Goal: Find specific page/section: Find specific page/section

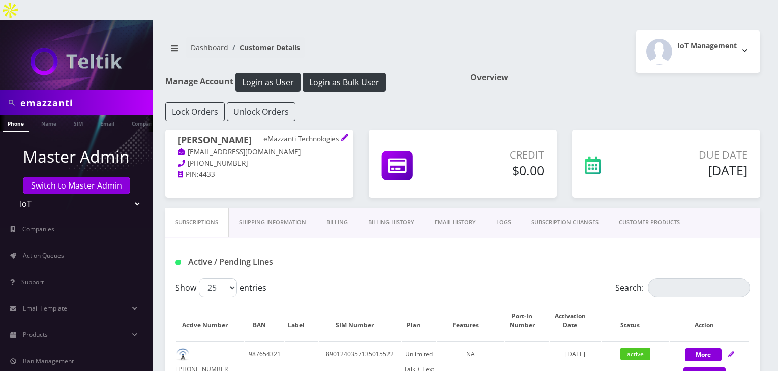
scroll to position [152, 0]
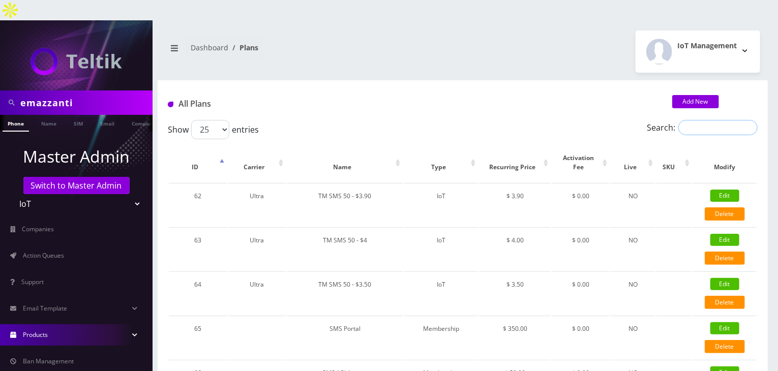
click at [694, 120] on input "Search:" at bounding box center [717, 127] width 79 height 15
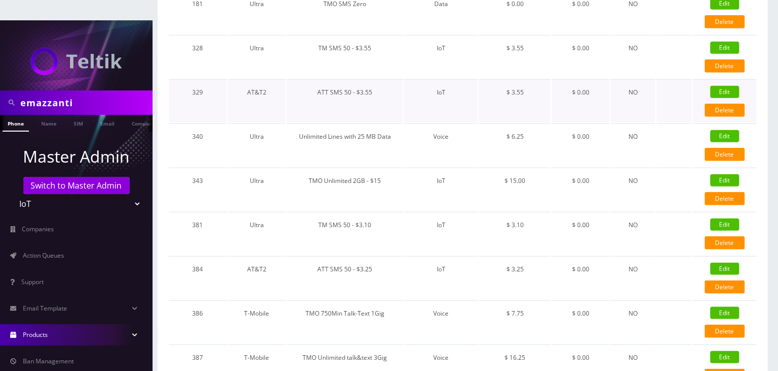
scroll to position [508, 0]
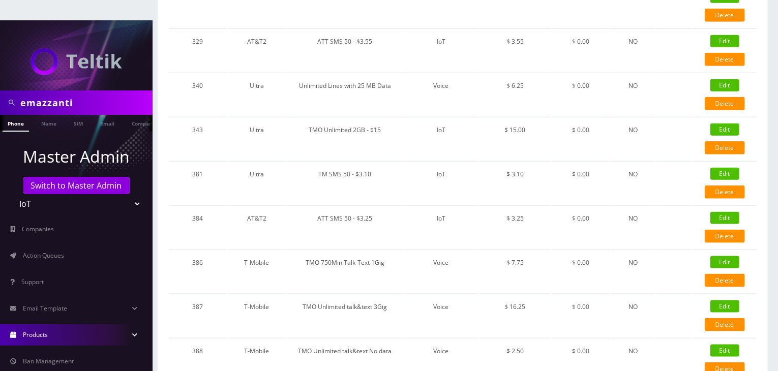
type input "TMO"
